Goal: Find specific page/section: Find specific page/section

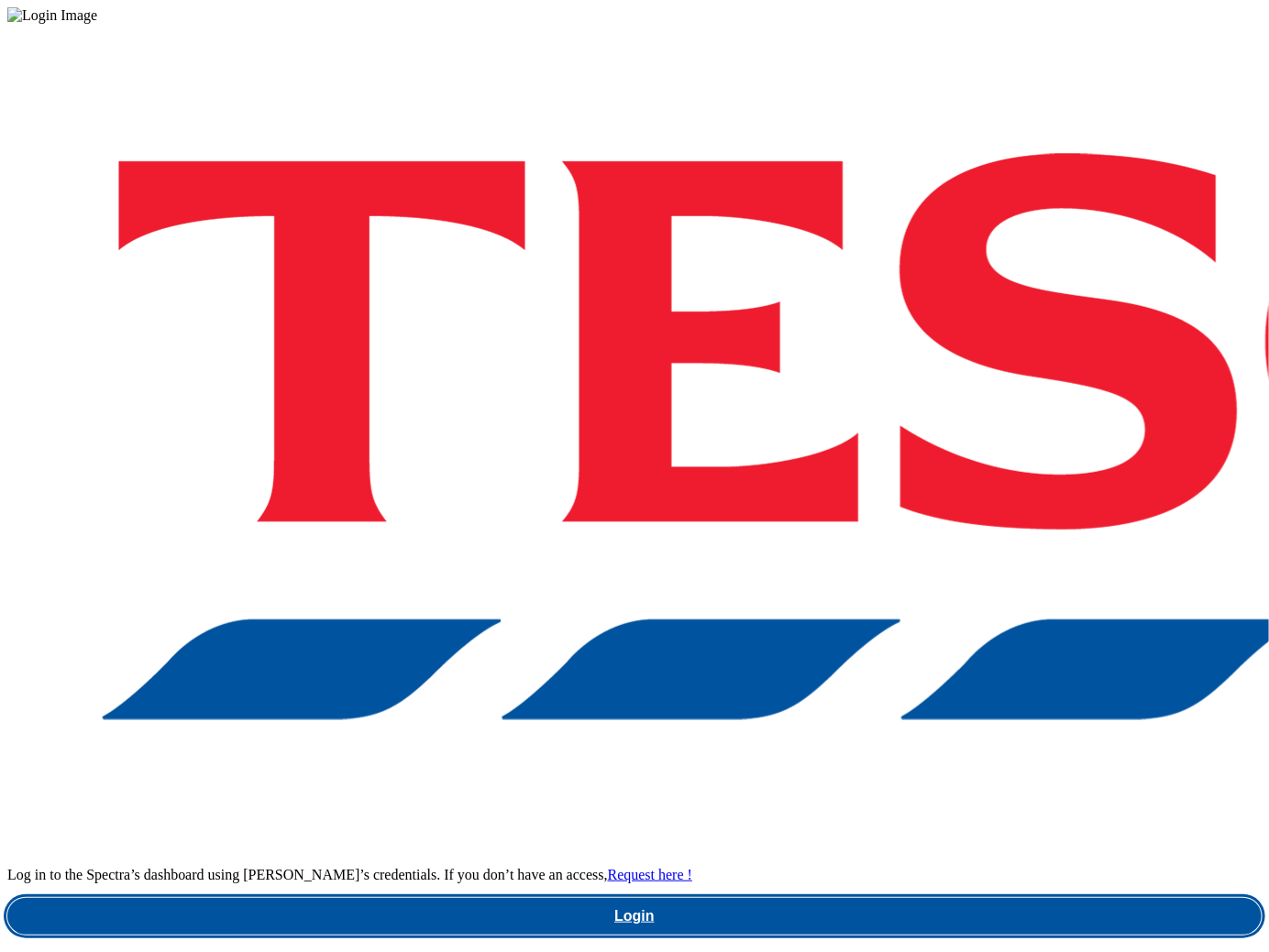
click at [922, 898] on link "Login" at bounding box center [634, 916] width 1254 height 37
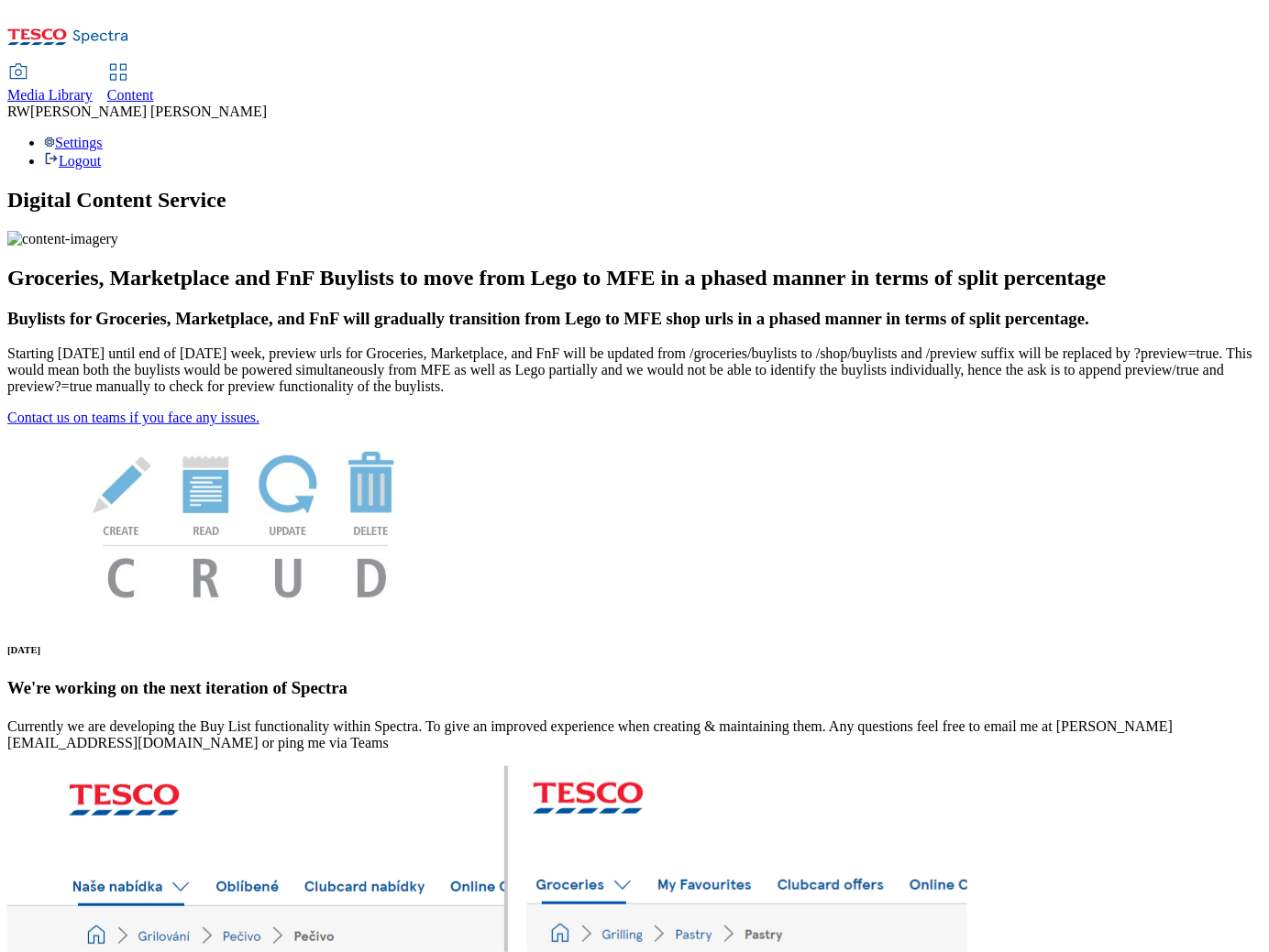
click at [154, 87] on span "Content" at bounding box center [130, 95] width 47 height 16
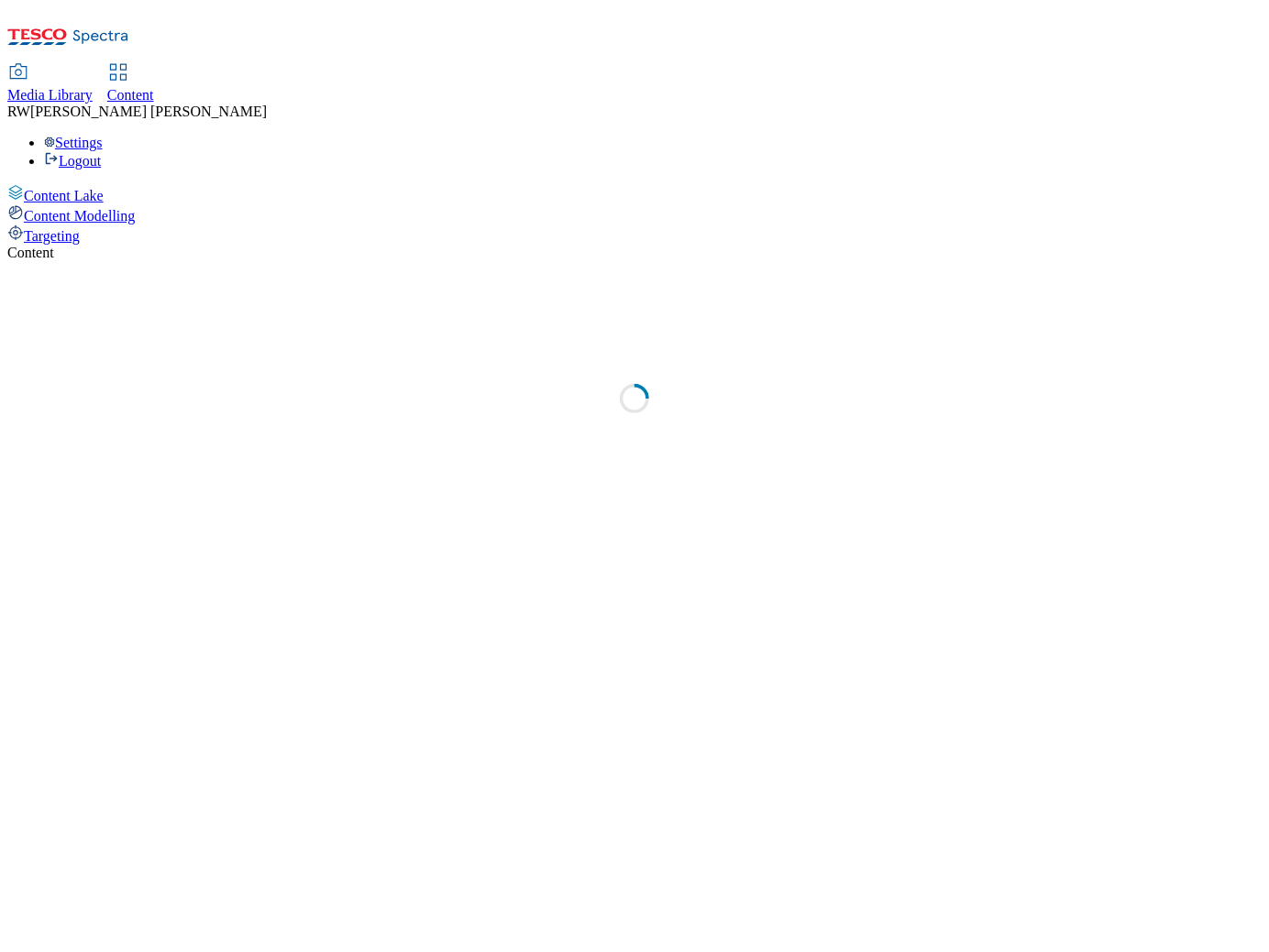
select select "ghs-[GEOGRAPHIC_DATA]"
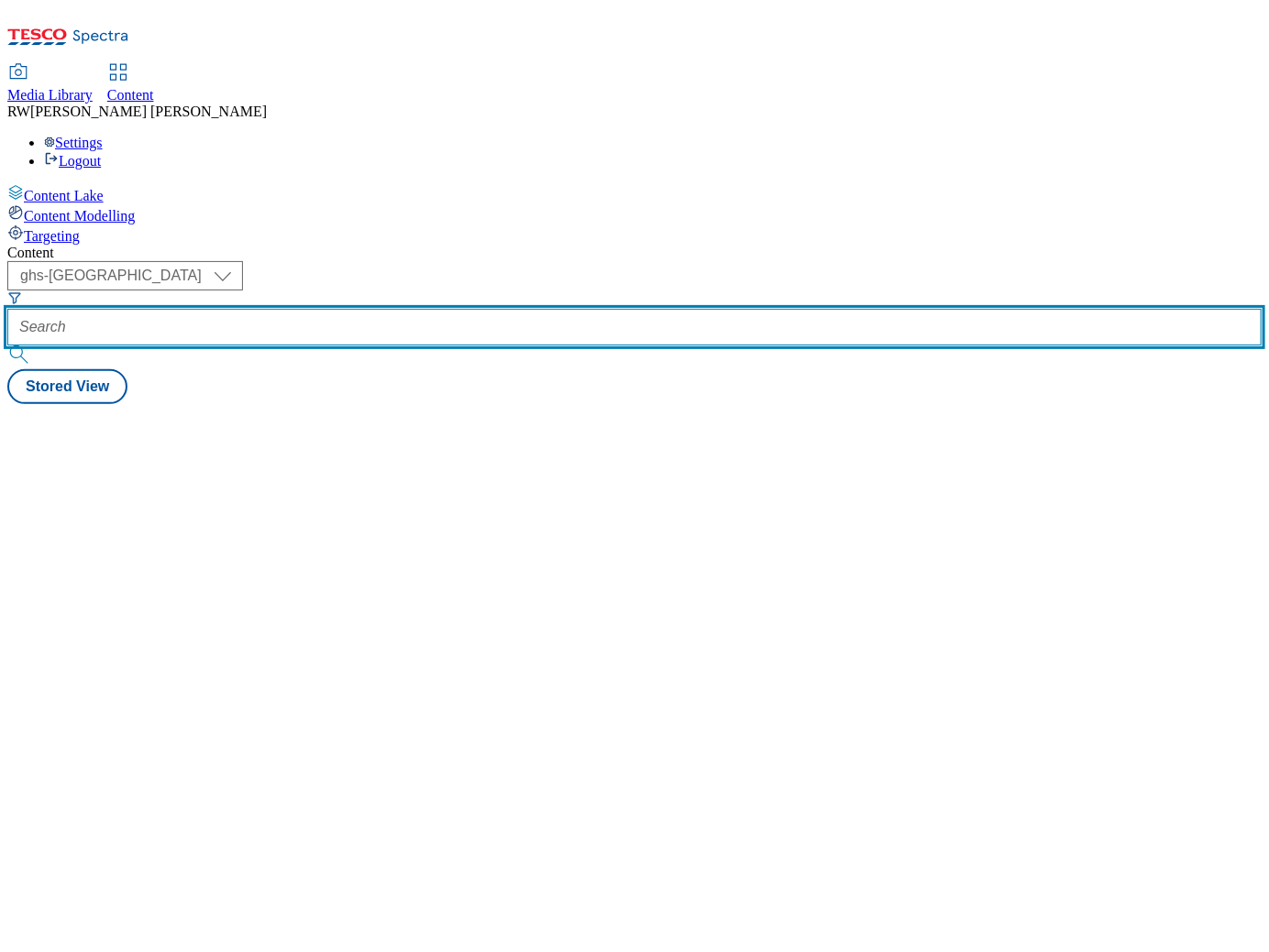
click at [429, 308] on input "text" at bounding box center [634, 327] width 1254 height 37
paste input "p-and-g-febreze-fabric-freshner-spray-25tw26"
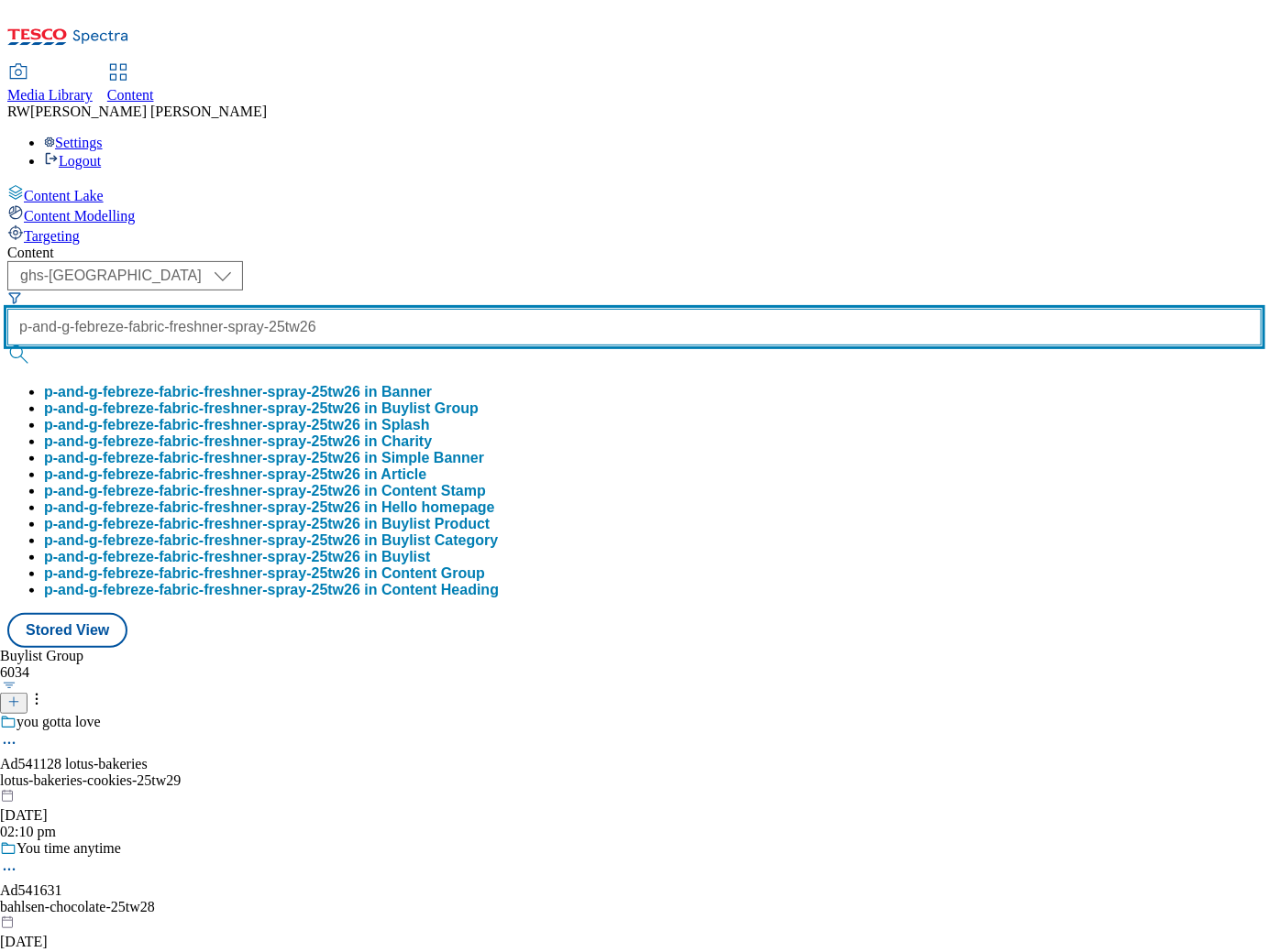
scroll to position [0, 133]
type input "p-and-g-febreze-fabric-freshner-spray-25tw26"
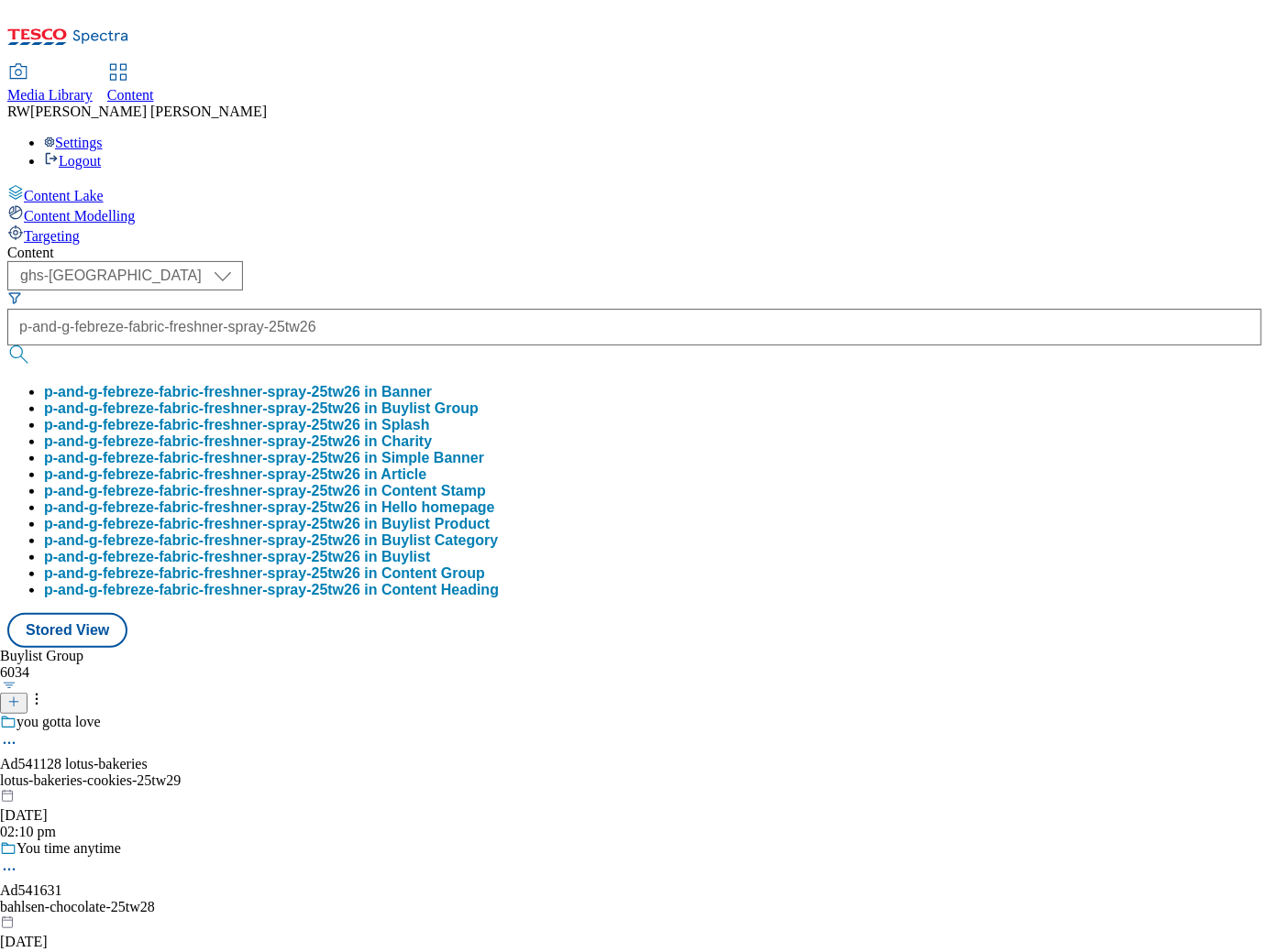
scroll to position [0, 0]
click at [471, 400] on button "p-and-g-febreze-fabric-freshner-spray-25tw26 in Buylist Group" at bounding box center [261, 409] width 434 height 17
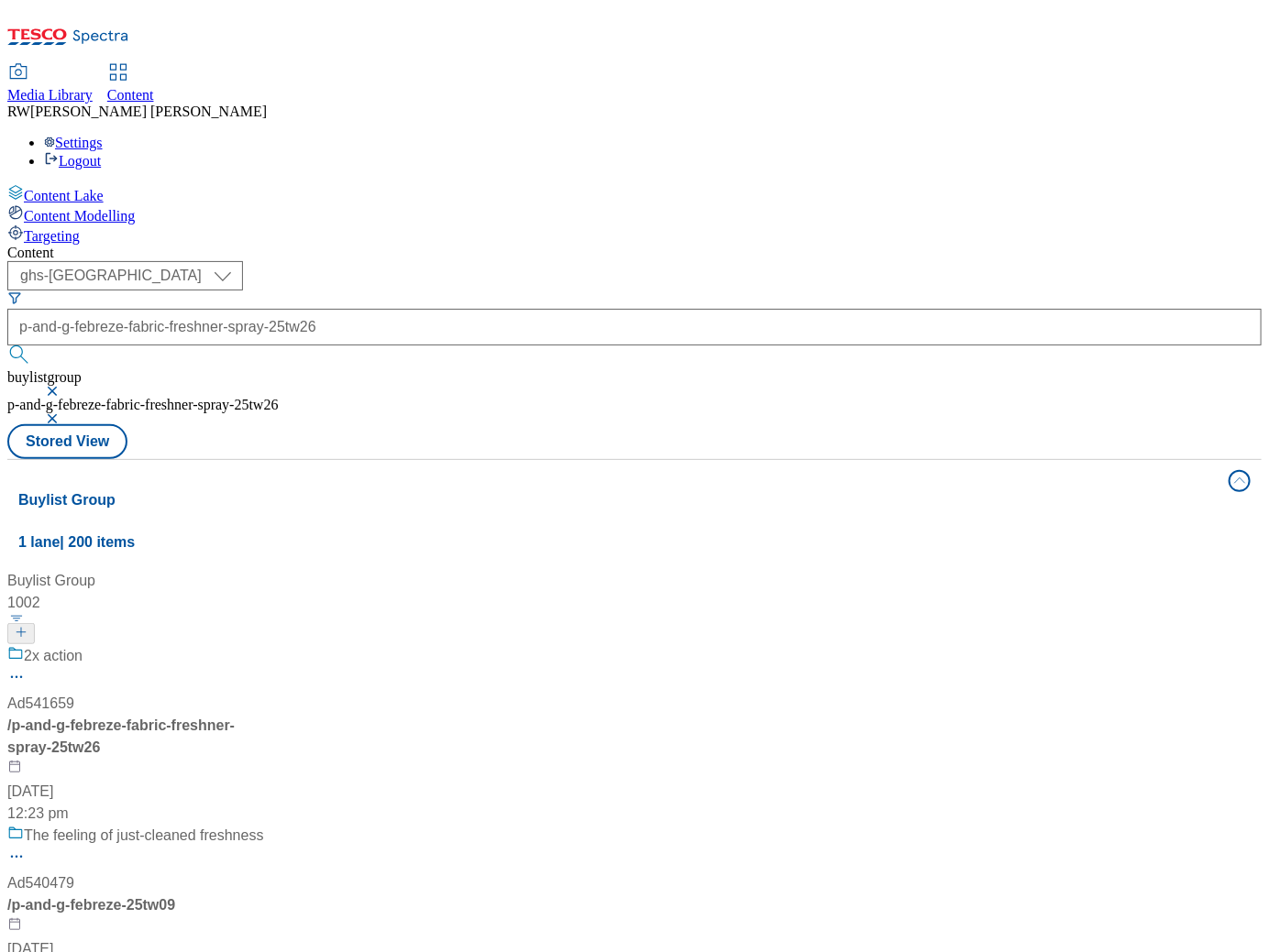
click at [329, 715] on div "/ p-and-g-febreze-fabric-freshner-spray-25tw26" at bounding box center [168, 737] width 321 height 44
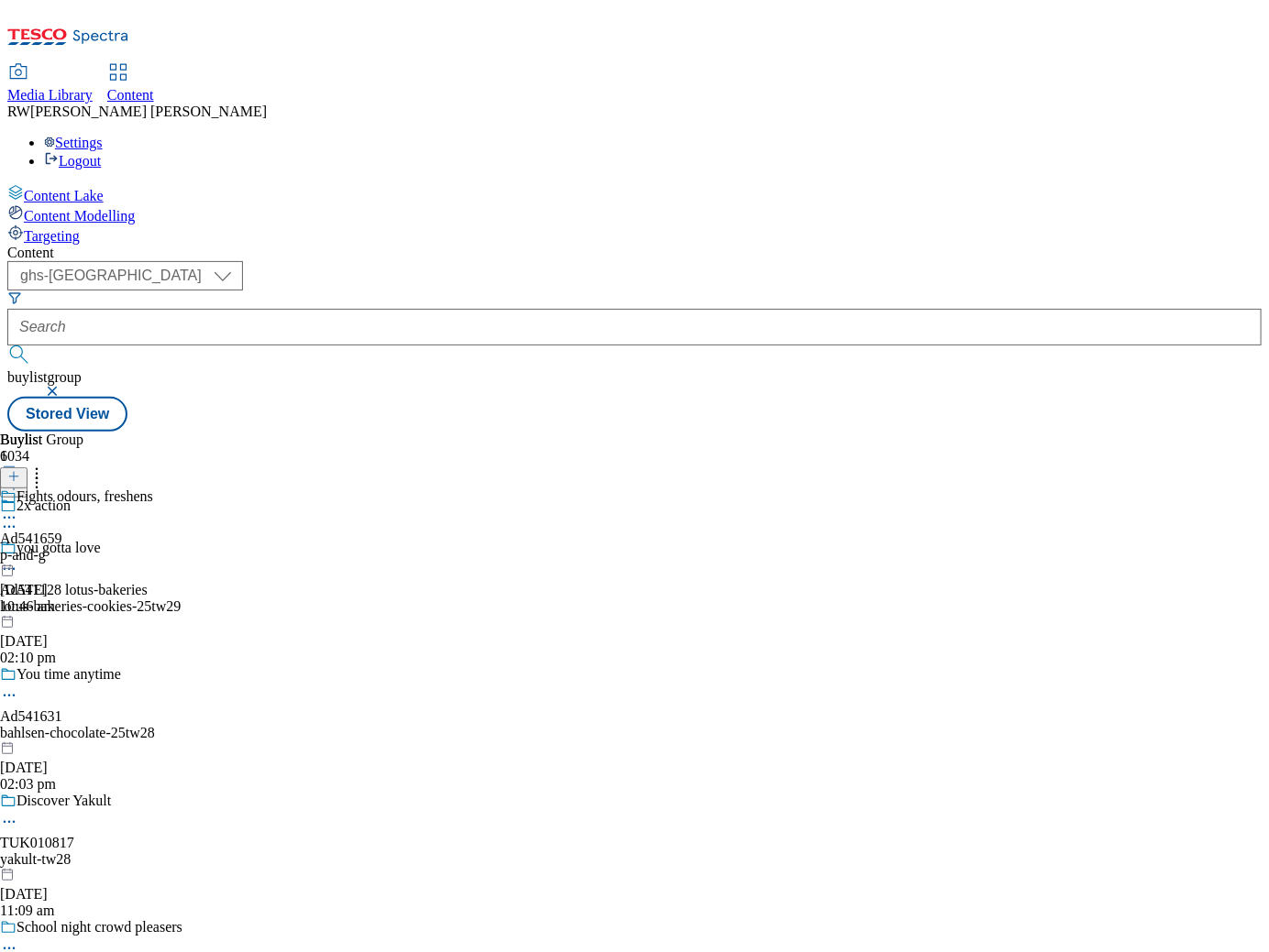
click at [18, 509] on icon at bounding box center [9, 518] width 18 height 18
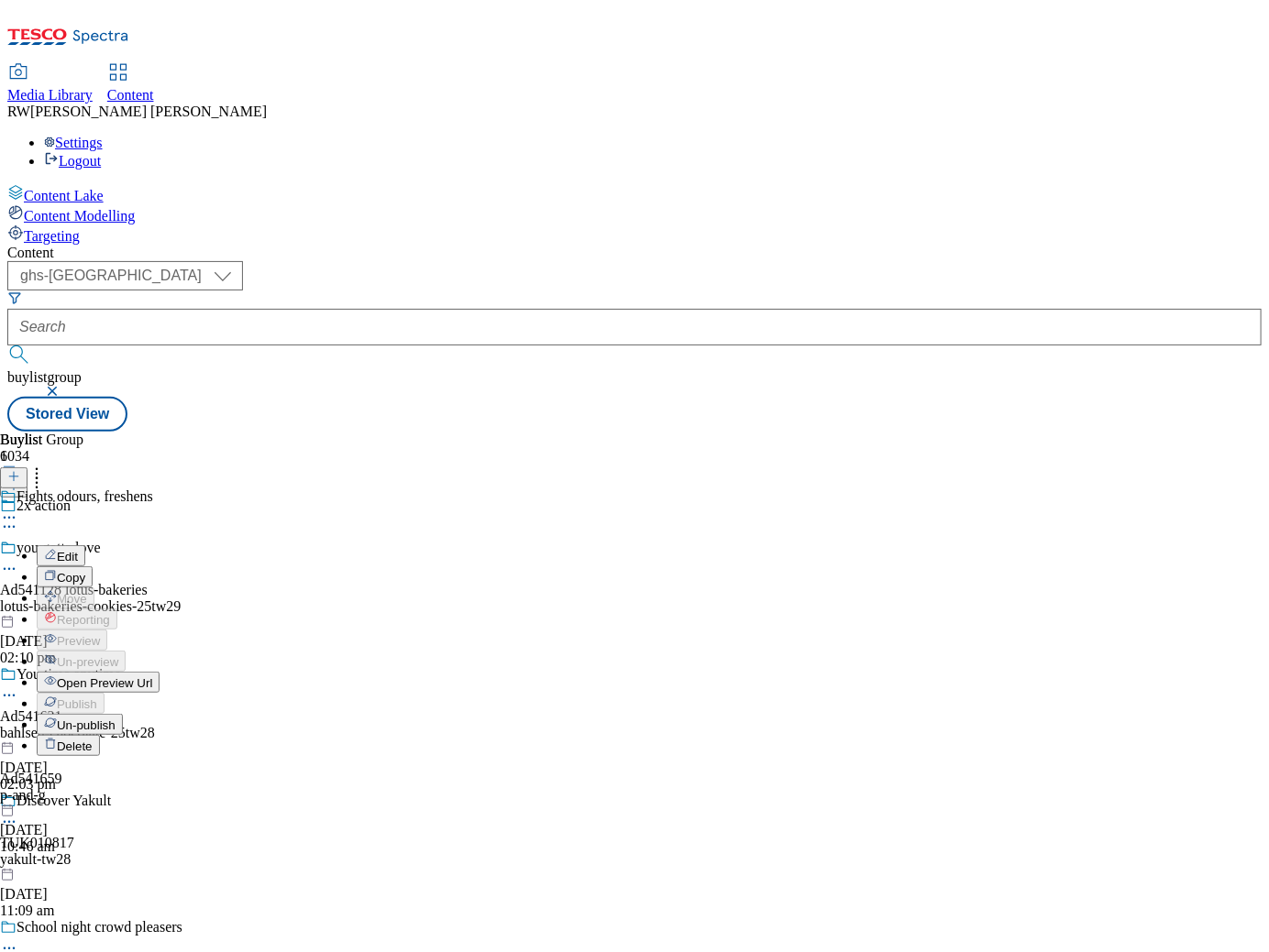
click at [152, 677] on span "Open Preview Url" at bounding box center [105, 683] width 95 height 14
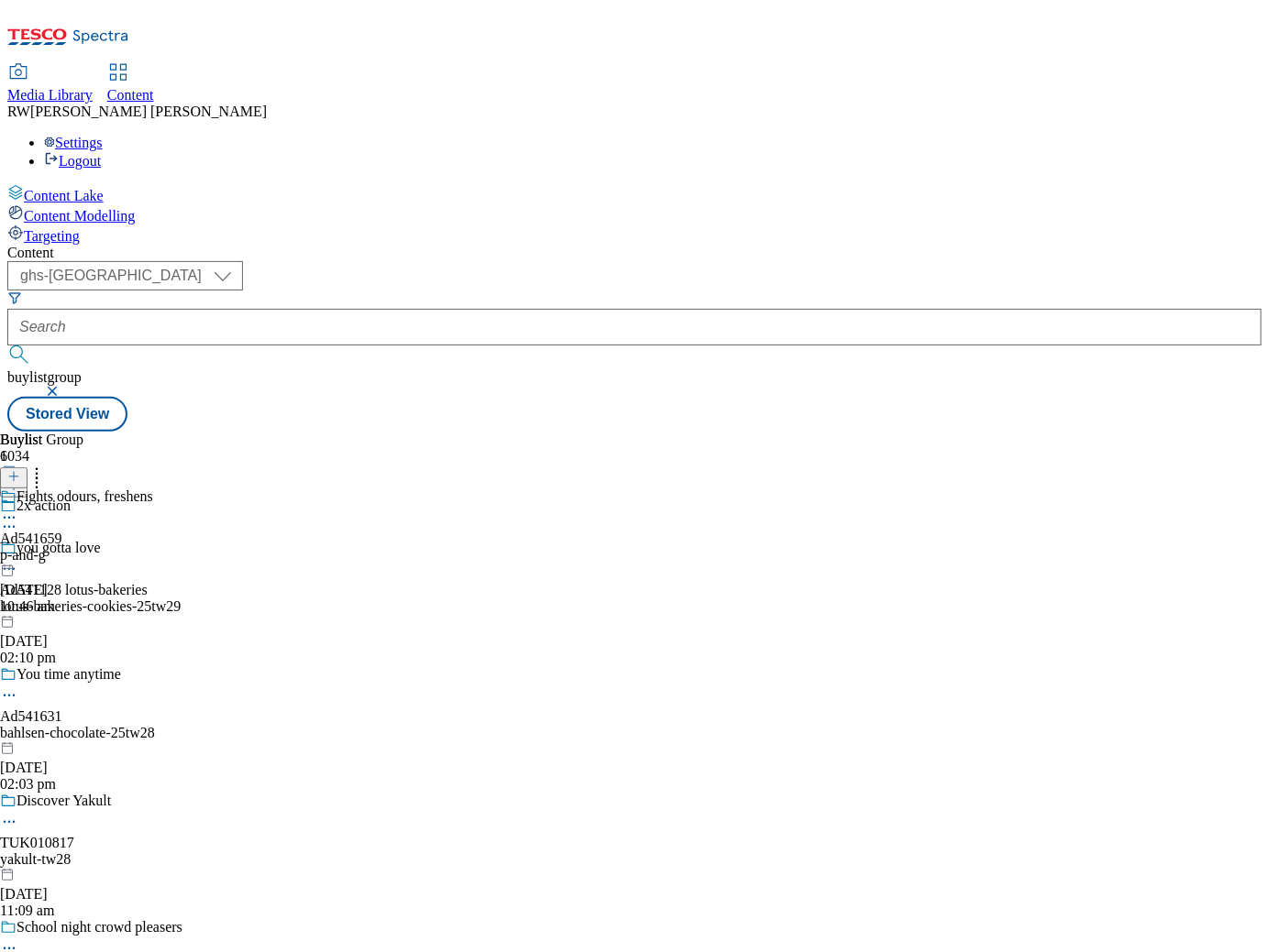
click at [153, 547] on div "p-and-g" at bounding box center [76, 555] width 153 height 17
click at [222, 547] on div "p-and-g-febreze-fabric-freshner-spray" at bounding box center [111, 555] width 222 height 17
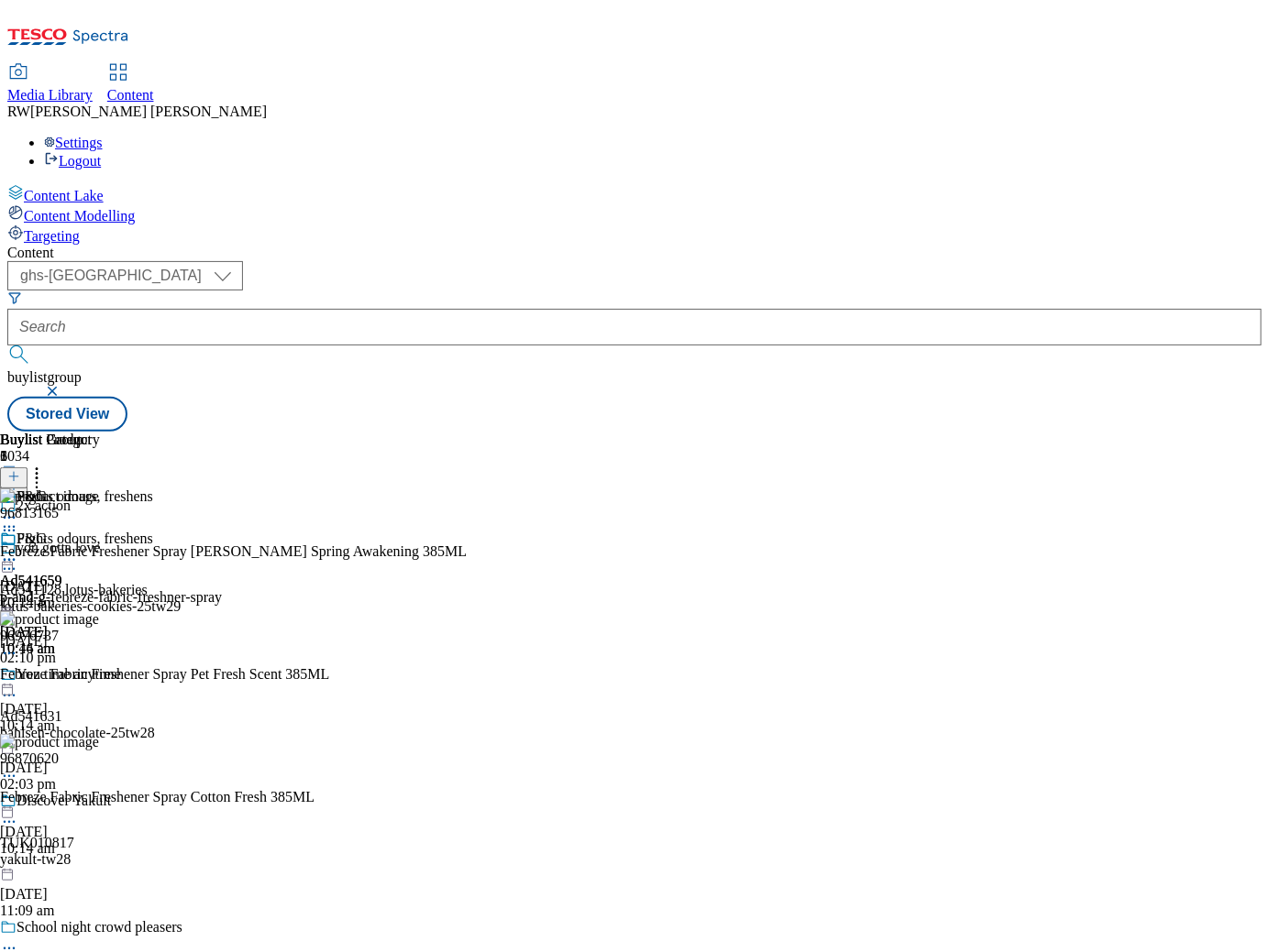
scroll to position [0, 357]
